Goal: Task Accomplishment & Management: Complete application form

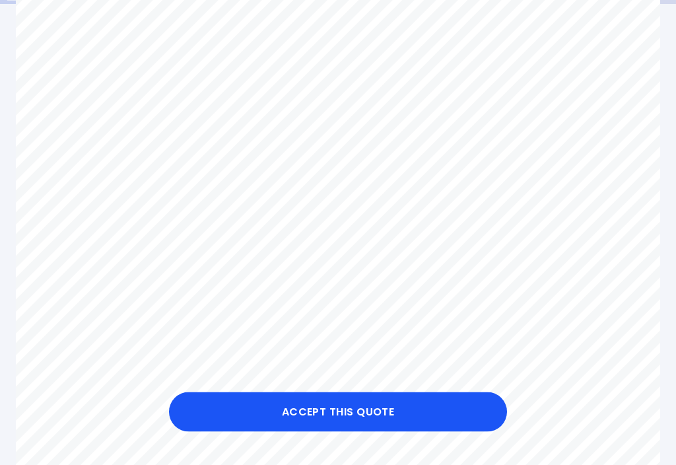
scroll to position [228, 0]
click at [372, 427] on button "Accept this Quote" at bounding box center [338, 412] width 338 height 40
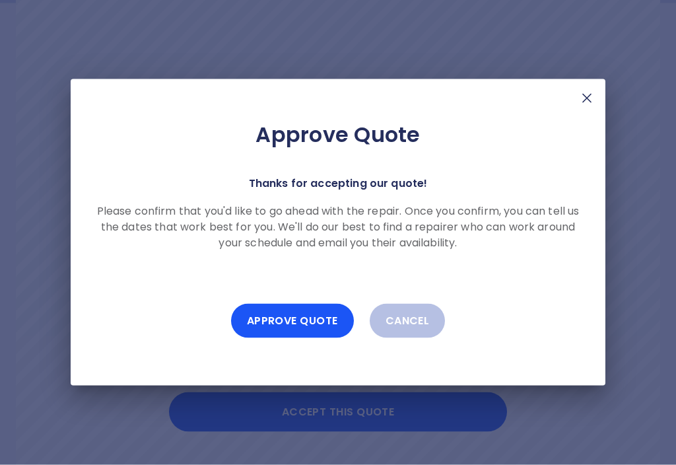
scroll to position [228, 0]
click at [311, 329] on button "Approve Quote" at bounding box center [292, 321] width 123 height 34
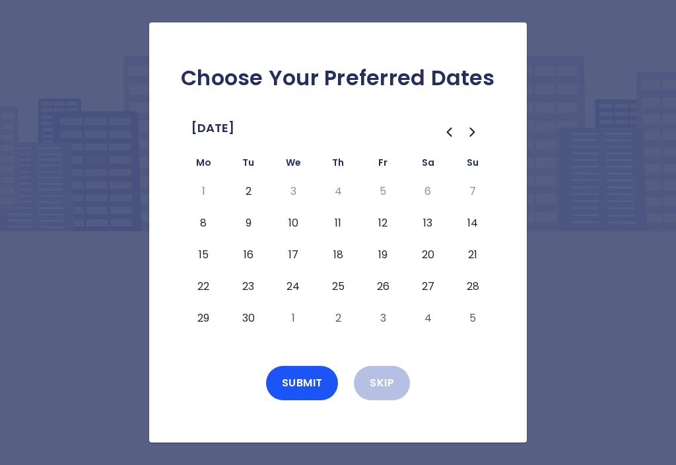
click at [207, 225] on button "8" at bounding box center [203, 222] width 24 height 21
click at [514, 214] on div "Choose Your Preferred Dates [DATE] Mo Tu We Th Fr Sa Su 1 2 3 4 5 6 7 8 9 10 11…" at bounding box center [337, 232] width 377 height 420
click at [451, 131] on icon "Go to the Previous Month" at bounding box center [449, 132] width 16 height 16
click at [476, 131] on icon "Go to the Next Month" at bounding box center [473, 132] width 16 height 16
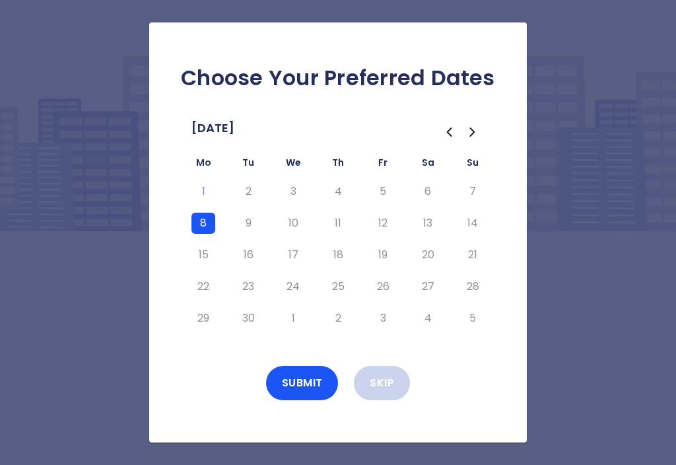
click at [387, 382] on button "Skip" at bounding box center [382, 383] width 56 height 34
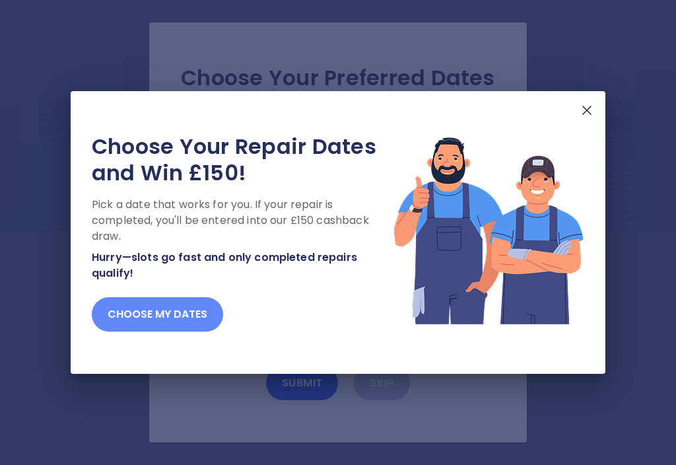
click at [173, 313] on button "Choose my dates" at bounding box center [157, 314] width 131 height 34
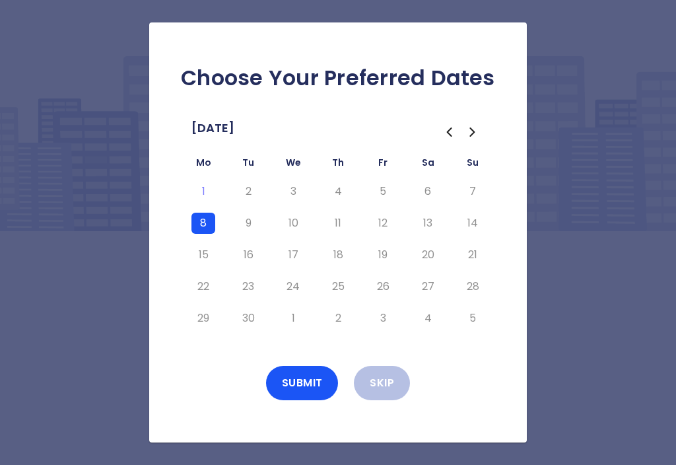
click at [205, 218] on button "8" at bounding box center [203, 222] width 24 height 21
click at [252, 222] on button "9" at bounding box center [248, 222] width 24 height 21
click at [249, 220] on button "9" at bounding box center [248, 222] width 24 height 21
click at [252, 189] on button "2" at bounding box center [248, 191] width 24 height 21
click at [251, 193] on button "2" at bounding box center [248, 191] width 24 height 21
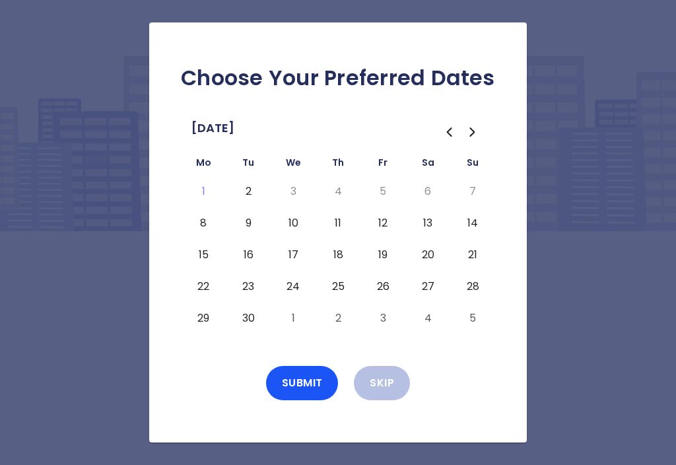
click at [211, 224] on button "8" at bounding box center [203, 222] width 24 height 21
click at [312, 381] on button "Submit" at bounding box center [302, 383] width 73 height 34
